Goal: Check status: Check status

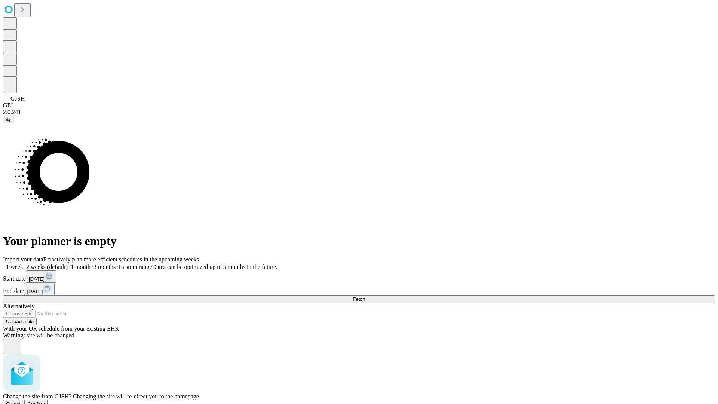
click at [45, 401] on span "Confirm" at bounding box center [37, 404] width 18 height 6
click at [23, 264] on label "1 week" at bounding box center [13, 267] width 20 height 6
click at [365, 296] on span "Fetch" at bounding box center [359, 299] width 12 height 6
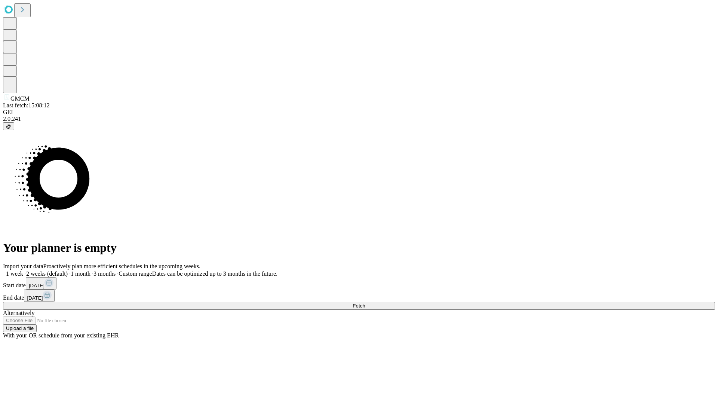
click at [23, 270] on label "1 week" at bounding box center [13, 273] width 20 height 6
click at [365, 303] on span "Fetch" at bounding box center [359, 306] width 12 height 6
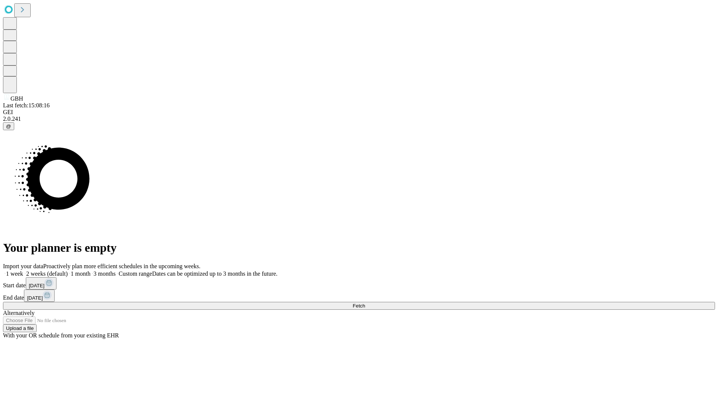
click at [23, 270] on label "1 week" at bounding box center [13, 273] width 20 height 6
click at [365, 303] on span "Fetch" at bounding box center [359, 306] width 12 height 6
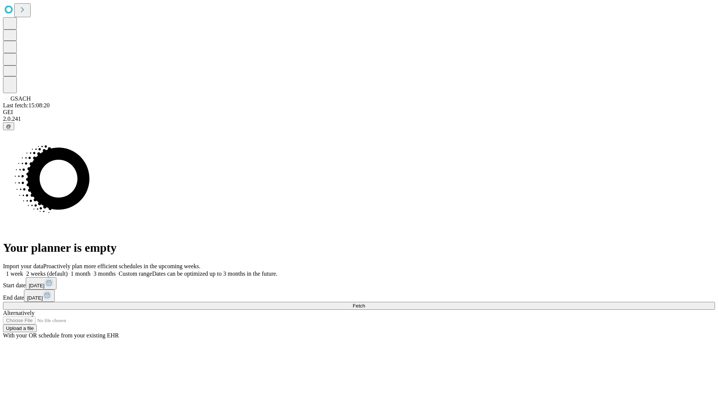
click at [23, 270] on label "1 week" at bounding box center [13, 273] width 20 height 6
click at [365, 303] on span "Fetch" at bounding box center [359, 306] width 12 height 6
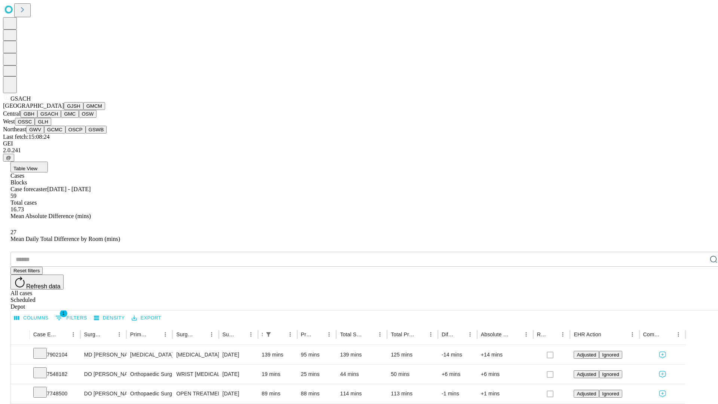
click at [61, 118] on button "GMC" at bounding box center [70, 114] width 18 height 8
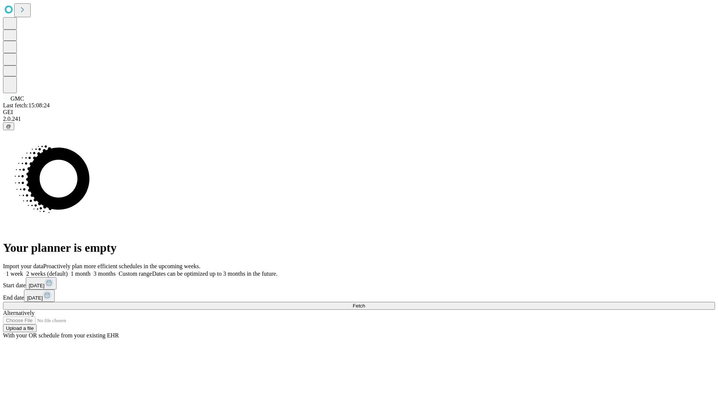
click at [23, 270] on label "1 week" at bounding box center [13, 273] width 20 height 6
click at [365, 303] on span "Fetch" at bounding box center [359, 306] width 12 height 6
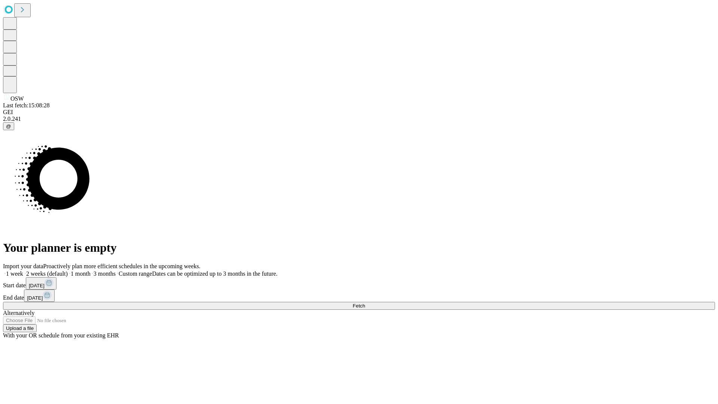
click at [23, 270] on label "1 week" at bounding box center [13, 273] width 20 height 6
click at [365, 303] on span "Fetch" at bounding box center [359, 306] width 12 height 6
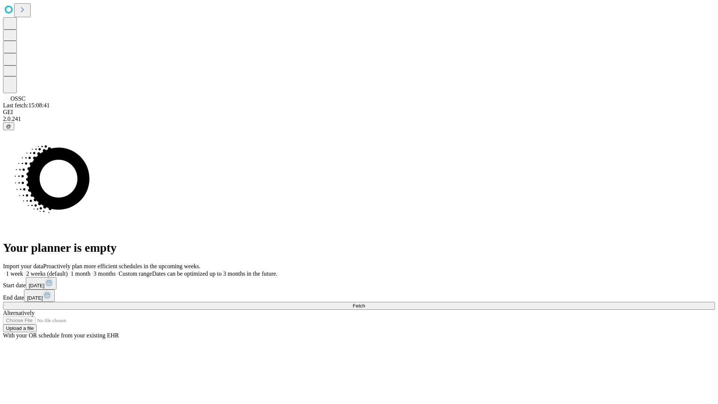
click at [23, 270] on label "1 week" at bounding box center [13, 273] width 20 height 6
click at [365, 303] on span "Fetch" at bounding box center [359, 306] width 12 height 6
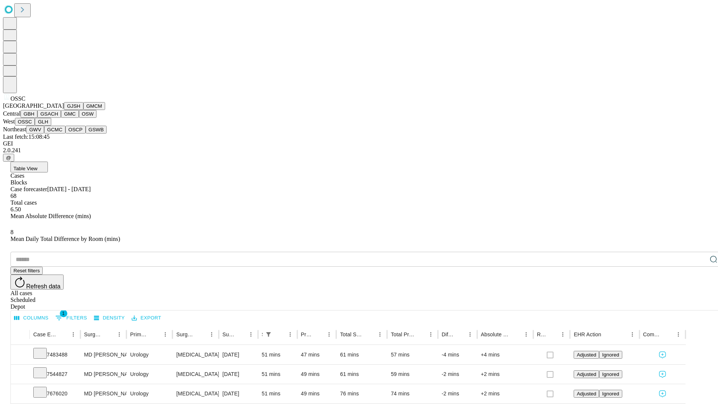
click at [51, 126] on button "GLH" at bounding box center [43, 122] width 16 height 8
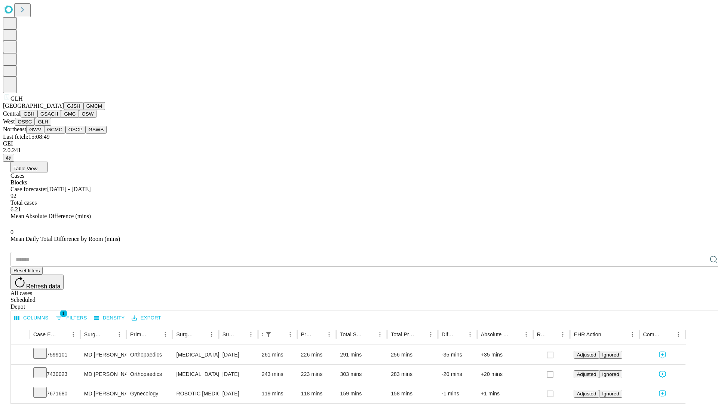
click at [44, 133] on button "GWV" at bounding box center [35, 130] width 18 height 8
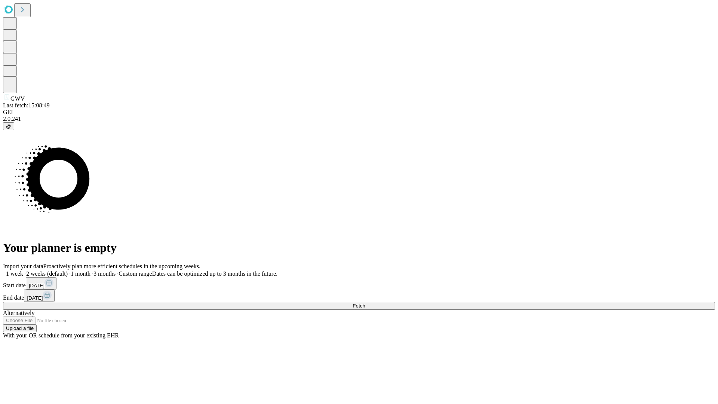
click at [23, 270] on label "1 week" at bounding box center [13, 273] width 20 height 6
click at [365, 303] on span "Fetch" at bounding box center [359, 306] width 12 height 6
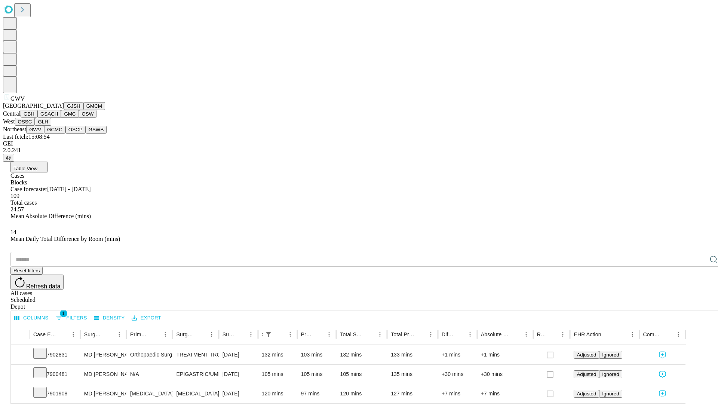
click at [58, 133] on button "GCMC" at bounding box center [54, 130] width 21 height 8
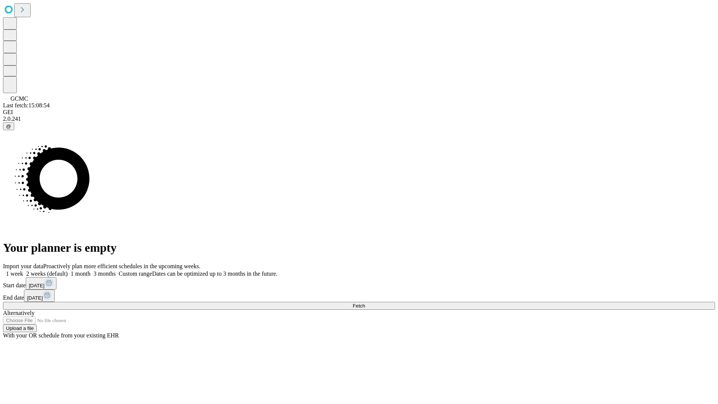
click at [365, 303] on span "Fetch" at bounding box center [359, 306] width 12 height 6
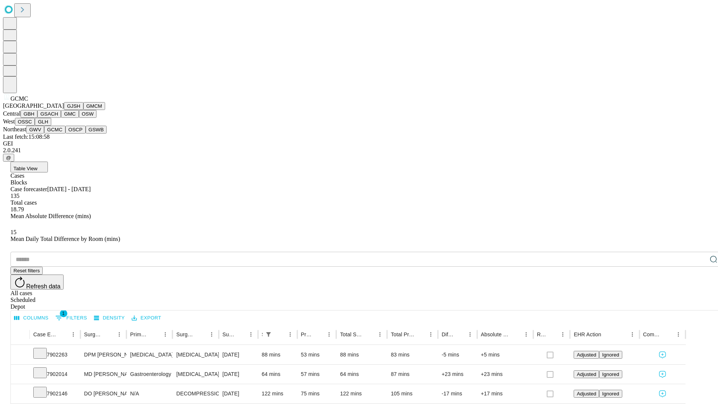
click at [65, 133] on button "OSCP" at bounding box center [75, 130] width 20 height 8
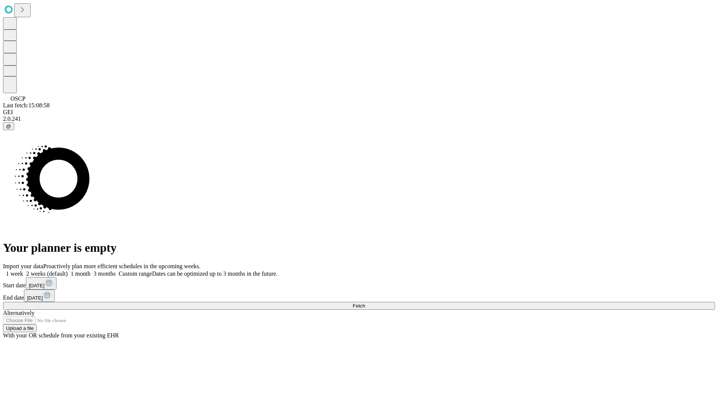
click at [23, 270] on label "1 week" at bounding box center [13, 273] width 20 height 6
click at [365, 303] on span "Fetch" at bounding box center [359, 306] width 12 height 6
